Goal: Task Accomplishment & Management: Complete application form

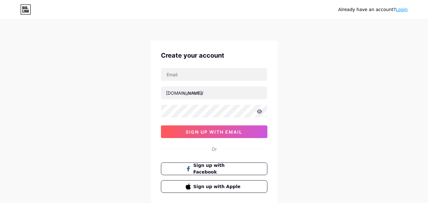
click at [344, 34] on div "Already have an account? Login Create your account [DOMAIN_NAME]/ 0cAFcWeA7uCZD…" at bounding box center [214, 121] width 428 height 242
click at [333, 77] on div "Already have an account? Login Create your account [DOMAIN_NAME]/ 0cAFcWeA7uCZD…" at bounding box center [214, 121] width 428 height 242
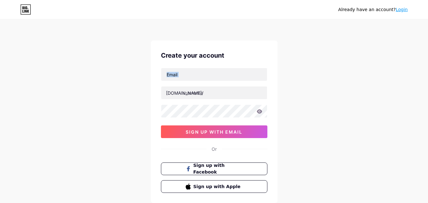
click at [333, 77] on div "Already have an account? Login Create your account [DOMAIN_NAME]/ 0cAFcWeA7uCZD…" at bounding box center [214, 121] width 428 height 242
click at [235, 42] on div "Create your account [DOMAIN_NAME]/ 0cAFcWeA7uCZDCHQLfL2M9TWSvcmNroMYkrkU-AjCWxq…" at bounding box center [214, 122] width 127 height 162
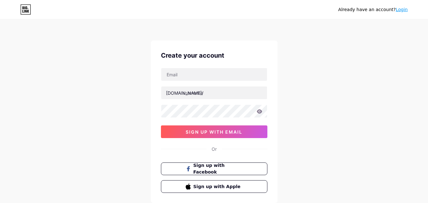
click at [235, 42] on div "Create your account [DOMAIN_NAME]/ 0cAFcWeA7uCZDCHQLfL2M9TWSvcmNroMYkrkU-AjCWxq…" at bounding box center [214, 122] width 127 height 162
click at [273, 8] on div "Already have an account? Login" at bounding box center [214, 9] width 428 height 10
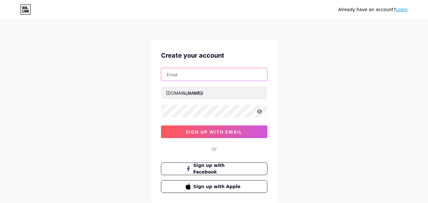
click at [202, 74] on input "text" at bounding box center [214, 74] width 106 height 13
type input "[EMAIL_ADDRESS][DOMAIN_NAME]"
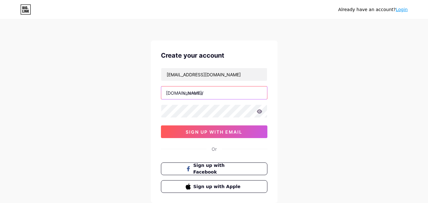
click at [208, 94] on input "text" at bounding box center [214, 92] width 106 height 13
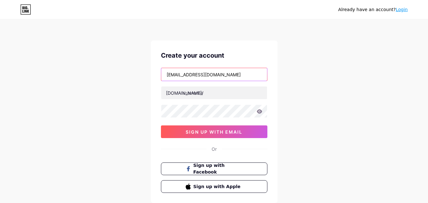
drag, startPoint x: 186, startPoint y: 78, endPoint x: 162, endPoint y: 75, distance: 24.3
click at [162, 75] on input "[EMAIL_ADDRESS][DOMAIN_NAME]" at bounding box center [214, 74] width 106 height 13
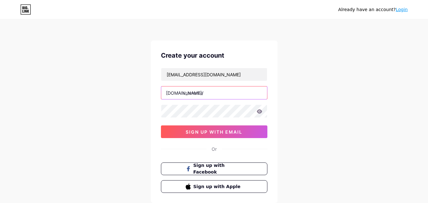
click at [197, 97] on input "text" at bounding box center [214, 92] width 106 height 13
paste input "clickpilot"
type input "clickpilot"
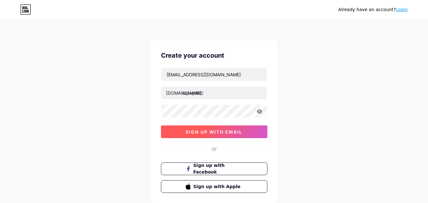
click at [202, 132] on span "sign up with email" at bounding box center [213, 131] width 57 height 5
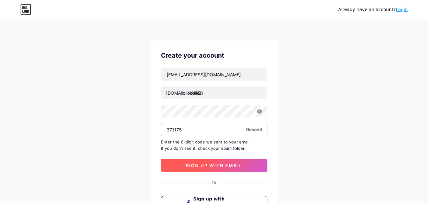
type input "371175"
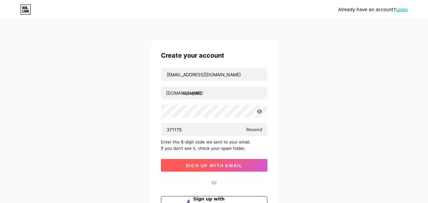
click at [203, 168] on button "sign up with email" at bounding box center [214, 165] width 106 height 13
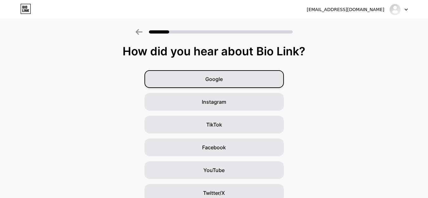
click at [222, 87] on div "Google" at bounding box center [213, 79] width 139 height 18
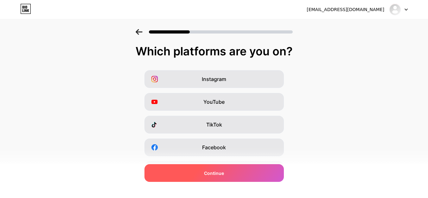
click at [229, 170] on div "Continue" at bounding box center [213, 173] width 139 height 18
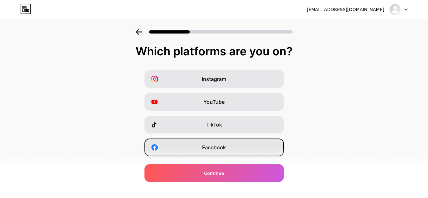
click at [222, 152] on div "Facebook" at bounding box center [213, 148] width 139 height 18
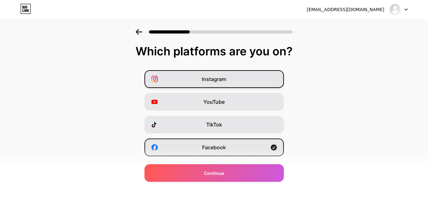
click at [218, 78] on span "Instagram" at bounding box center [214, 79] width 24 height 8
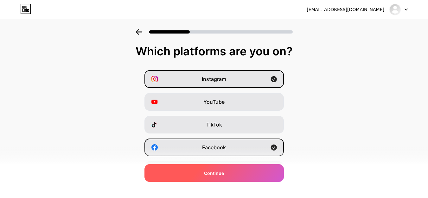
click at [217, 170] on span "Continue" at bounding box center [214, 173] width 20 height 7
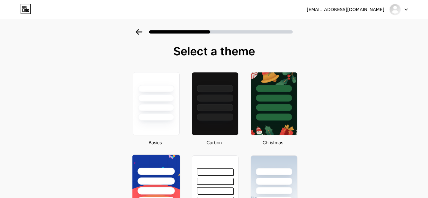
click at [164, 177] on div at bounding box center [155, 180] width 47 height 50
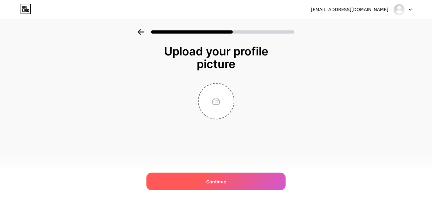
click at [224, 187] on div "Continue" at bounding box center [216, 181] width 139 height 18
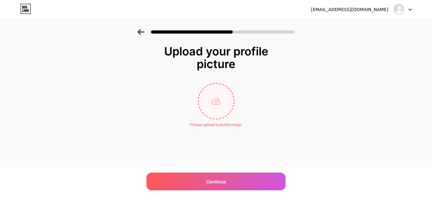
click at [219, 97] on input "file" at bounding box center [216, 101] width 35 height 35
type input "C:\fakepath\click sign.png"
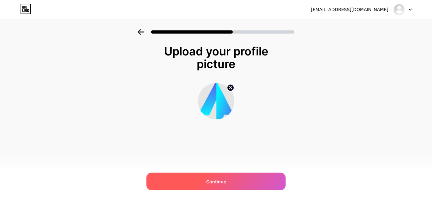
click at [197, 178] on div "Continue" at bounding box center [216, 181] width 139 height 18
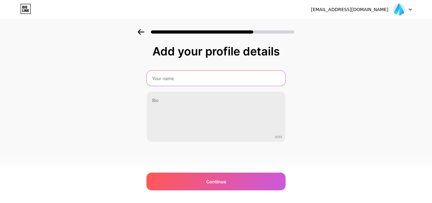
click at [187, 82] on input "text" at bounding box center [216, 78] width 139 height 15
type input "Clickpilot"
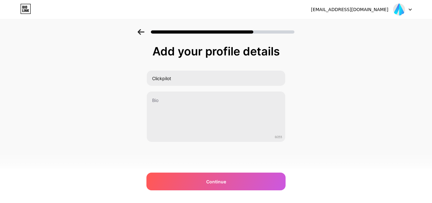
click at [32, 196] on div "[EMAIL_ADDRESS][DOMAIN_NAME] Logout Link Copied Add your profile details Clickp…" at bounding box center [216, 101] width 432 height 203
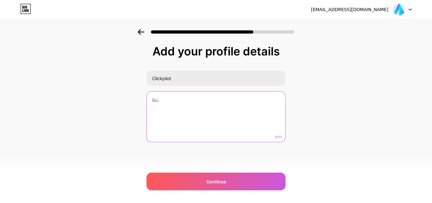
click at [185, 111] on textarea at bounding box center [216, 116] width 139 height 51
paste textarea "Transform your medical marketing approach with Australia's fastest growing medi…"
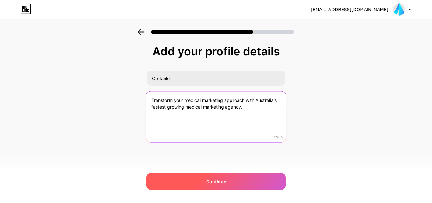
type textarea "Transform your medical marketing approach with Australia's fastest growing medi…"
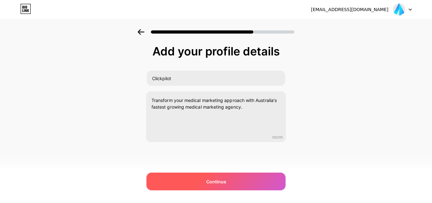
click at [168, 184] on div "Continue" at bounding box center [216, 181] width 139 height 18
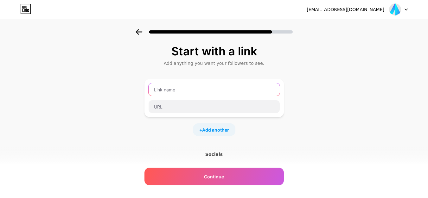
click at [180, 92] on input "text" at bounding box center [213, 89] width 131 height 13
type input "Website"
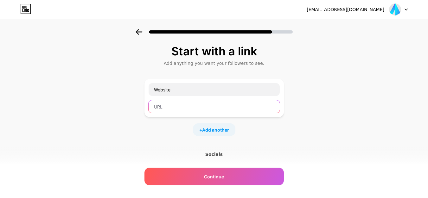
paste input "[URL][DOMAIN_NAME]"
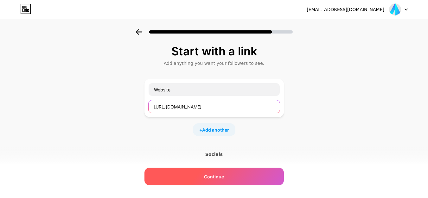
type input "[URL][DOMAIN_NAME]"
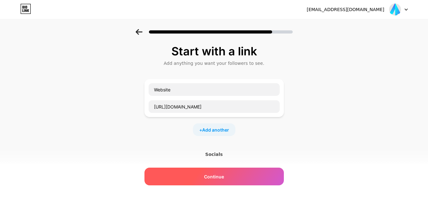
click at [192, 178] on div "Continue" at bounding box center [213, 177] width 139 height 18
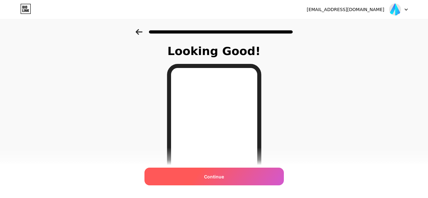
click at [206, 172] on div "Continue" at bounding box center [213, 177] width 139 height 18
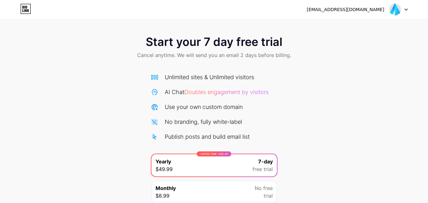
drag, startPoint x: 405, startPoint y: 27, endPoint x: 432, endPoint y: 133, distance: 108.8
click at [427, 133] on html "[EMAIL_ADDRESS][DOMAIN_NAME] Logout Link Copied Start your 7 day free trial Can…" at bounding box center [214, 127] width 428 height 255
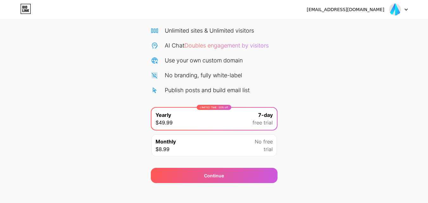
scroll to position [47, 0]
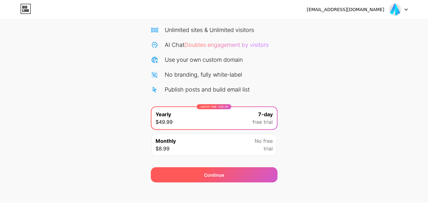
click at [246, 173] on div "Continue" at bounding box center [214, 174] width 127 height 15
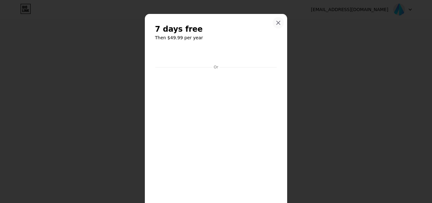
click at [278, 22] on icon at bounding box center [278, 22] width 5 height 5
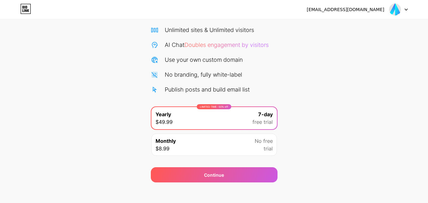
click at [393, 11] on img at bounding box center [395, 9] width 12 height 12
click at [352, 12] on div "[EMAIL_ADDRESS][DOMAIN_NAME]" at bounding box center [345, 9] width 78 height 7
click at [25, 8] on icon at bounding box center [24, 7] width 1 height 3
